Goal: Transaction & Acquisition: Purchase product/service

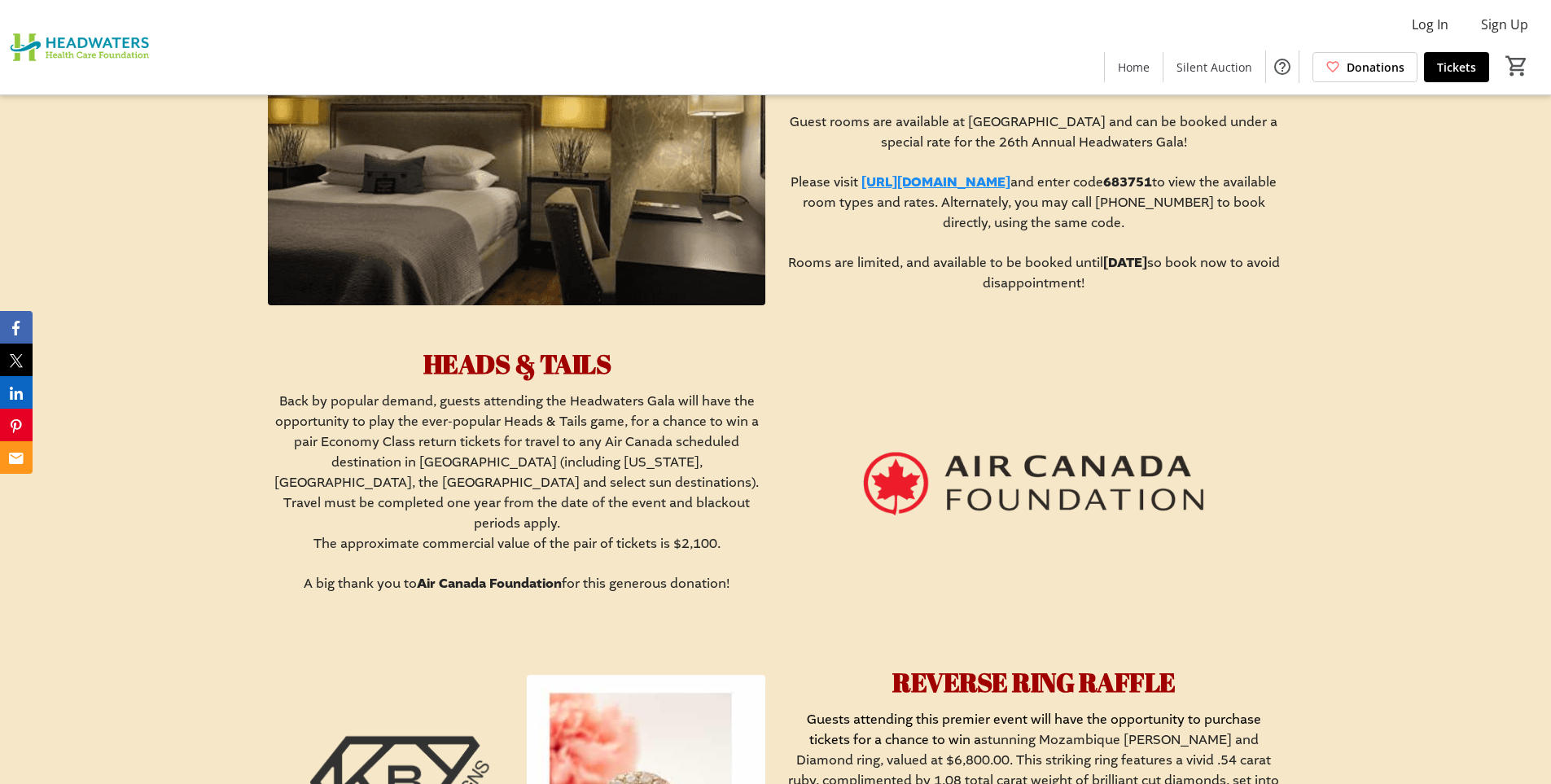
scroll to position [1465, 0]
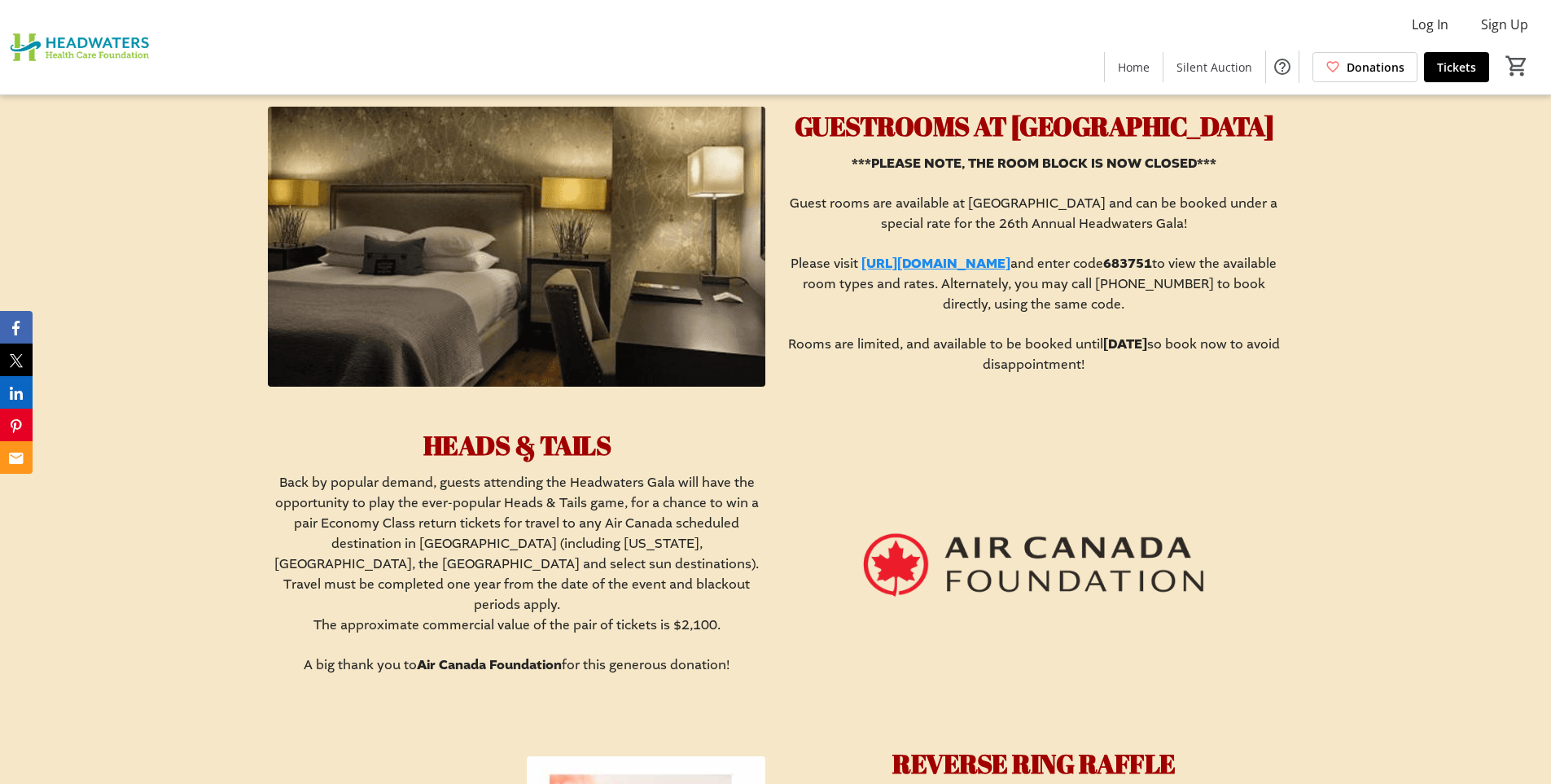
click at [909, 572] on img at bounding box center [1034, 565] width 498 height 280
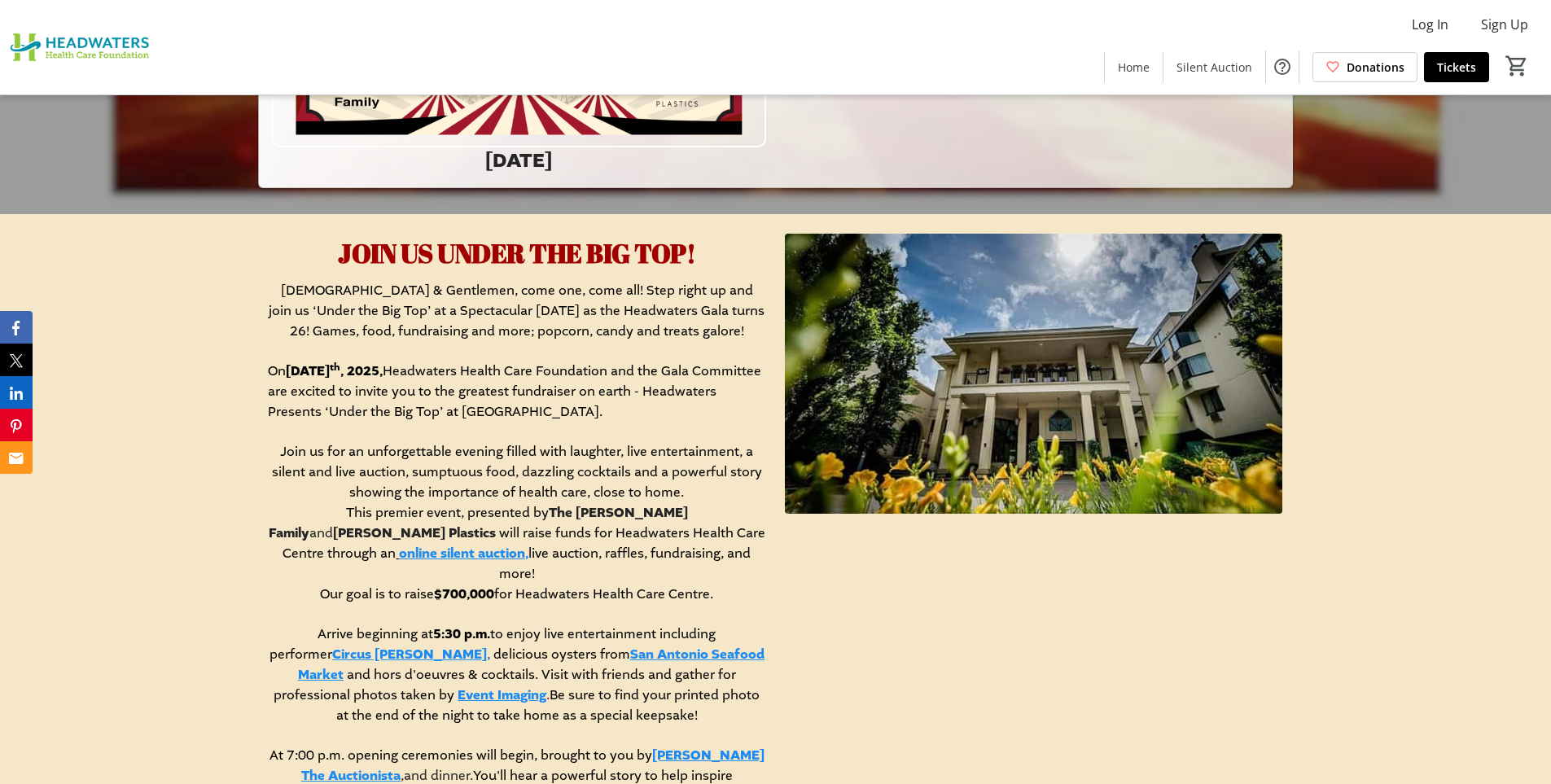
scroll to position [488, 0]
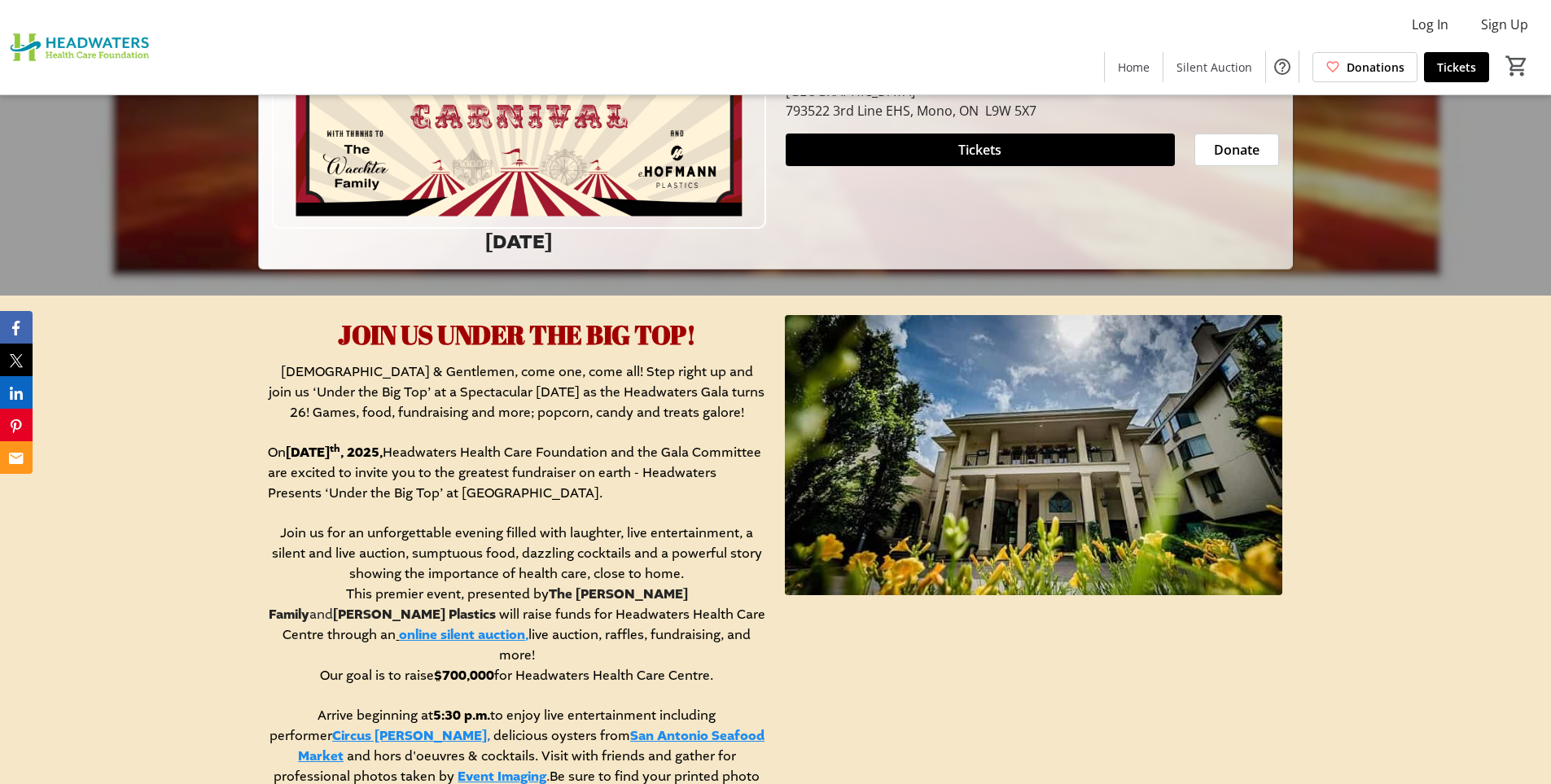
click at [399, 638] on link "online silent auction," at bounding box center [463, 635] width 129 height 18
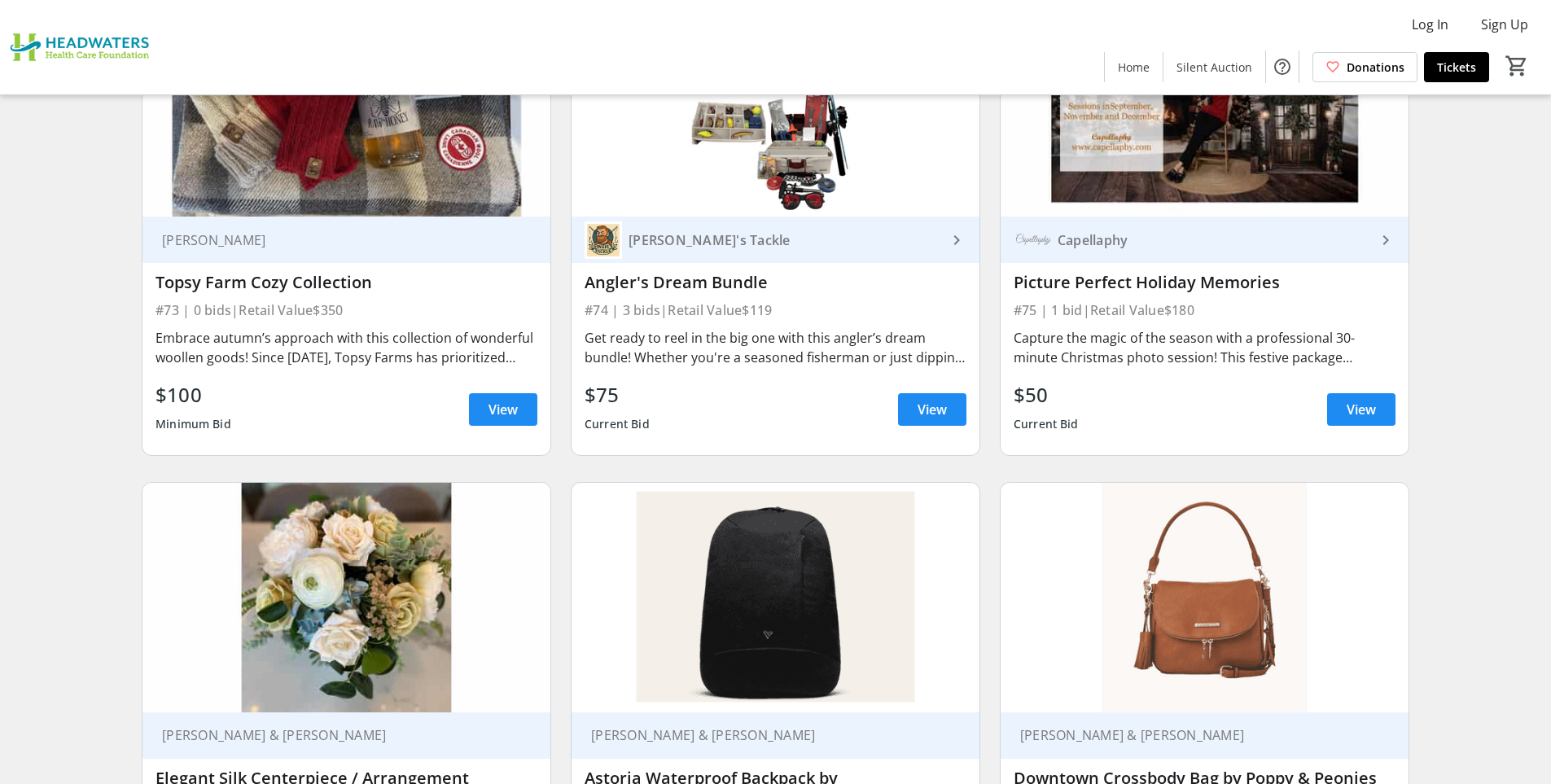
scroll to position [12533, 0]
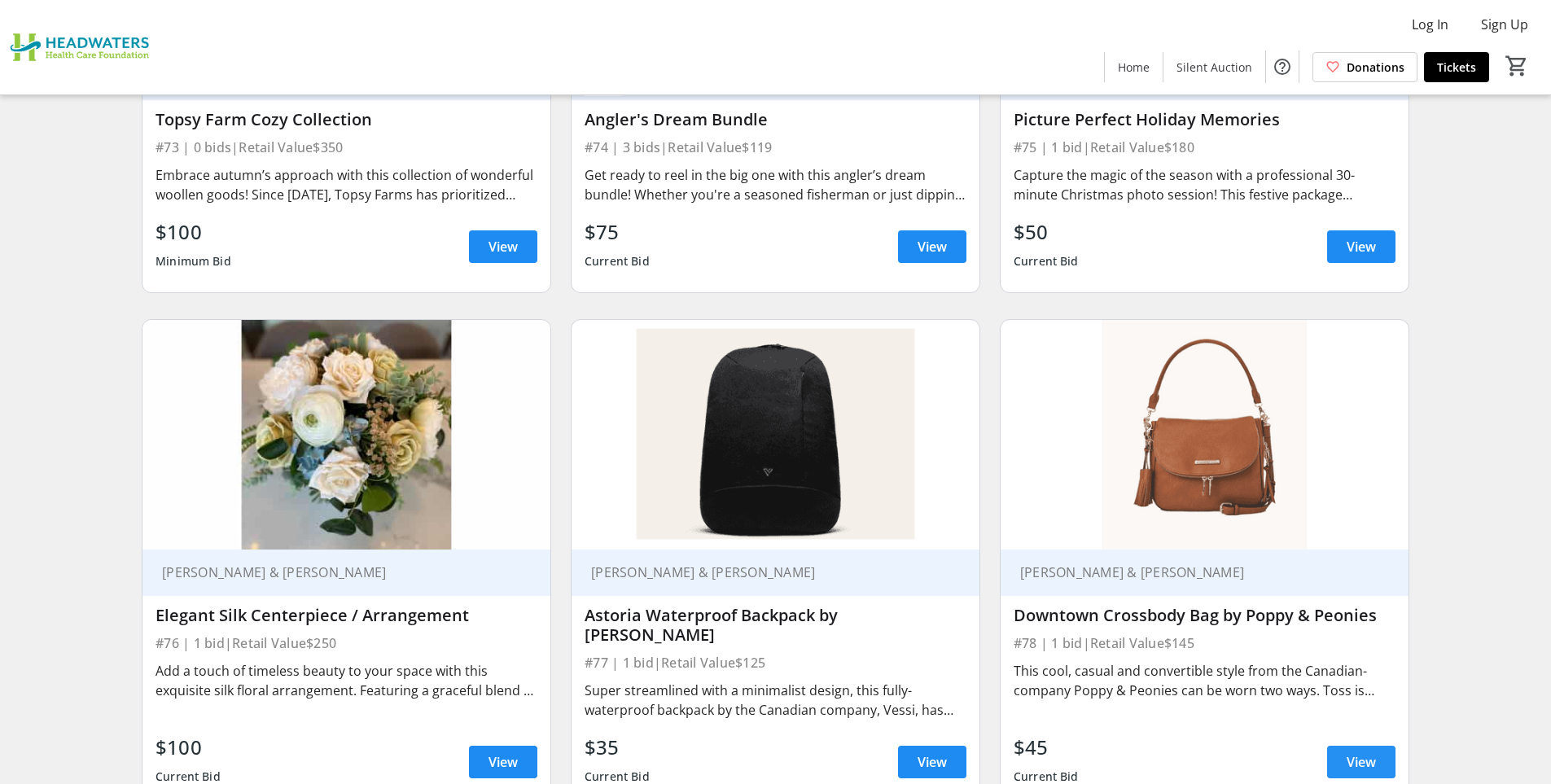
click at [1351, 752] on span "View" at bounding box center [1361, 762] width 29 height 20
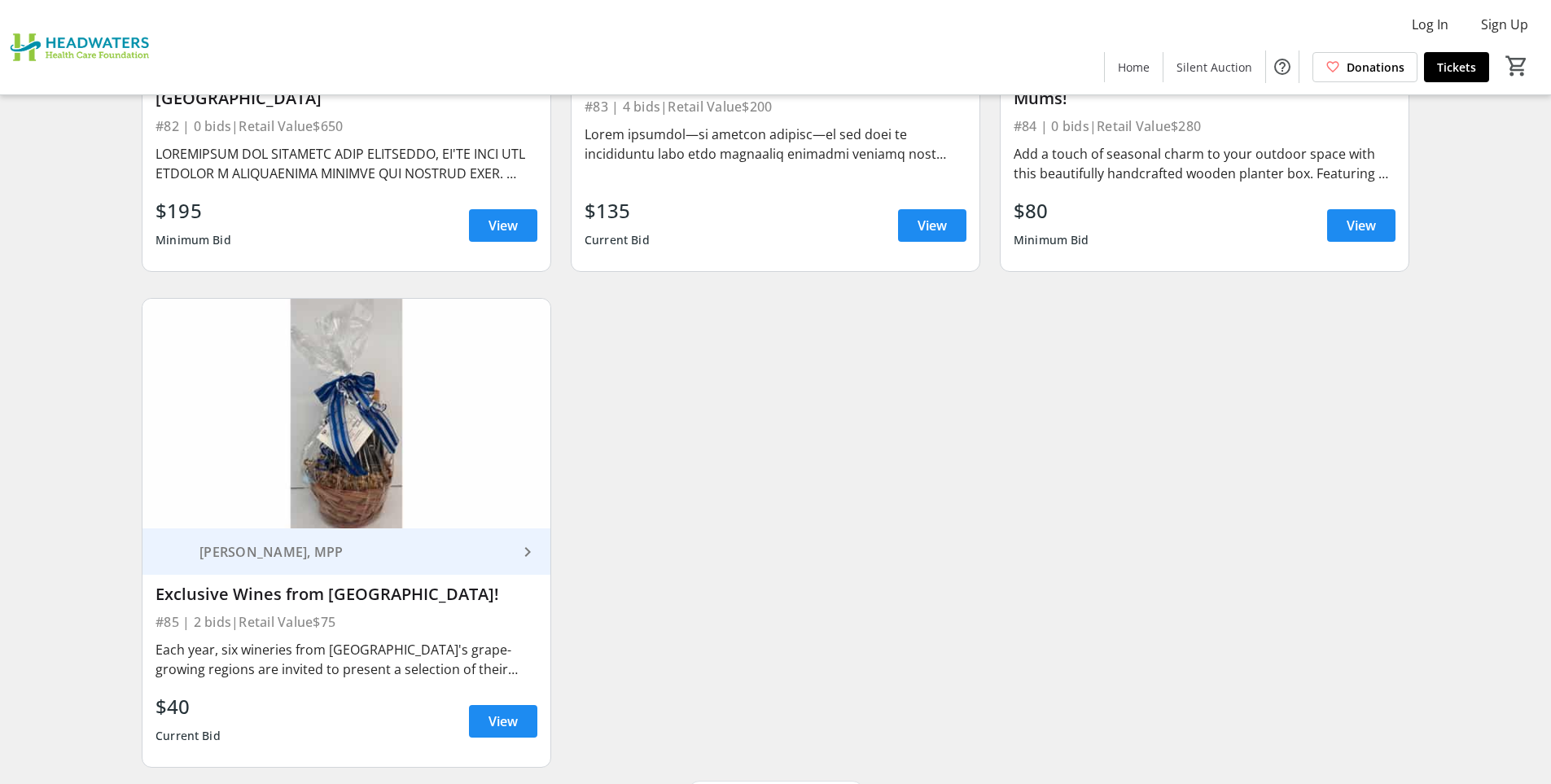
scroll to position [14092, 0]
